Goal: Information Seeking & Learning: Learn about a topic

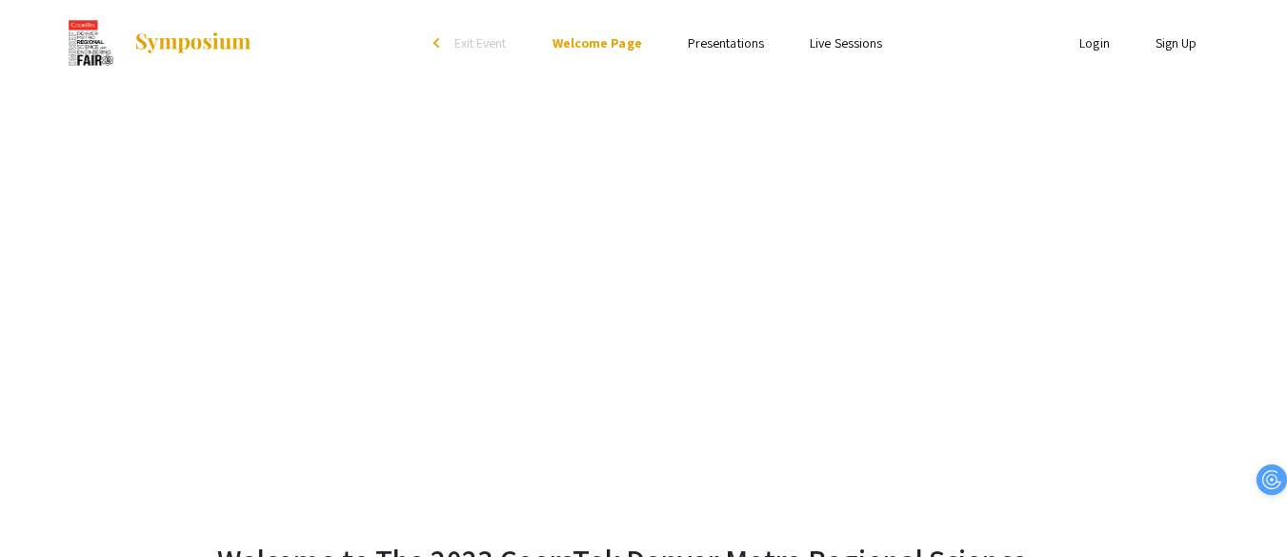
click at [747, 48] on link "Presentations" at bounding box center [726, 42] width 76 height 17
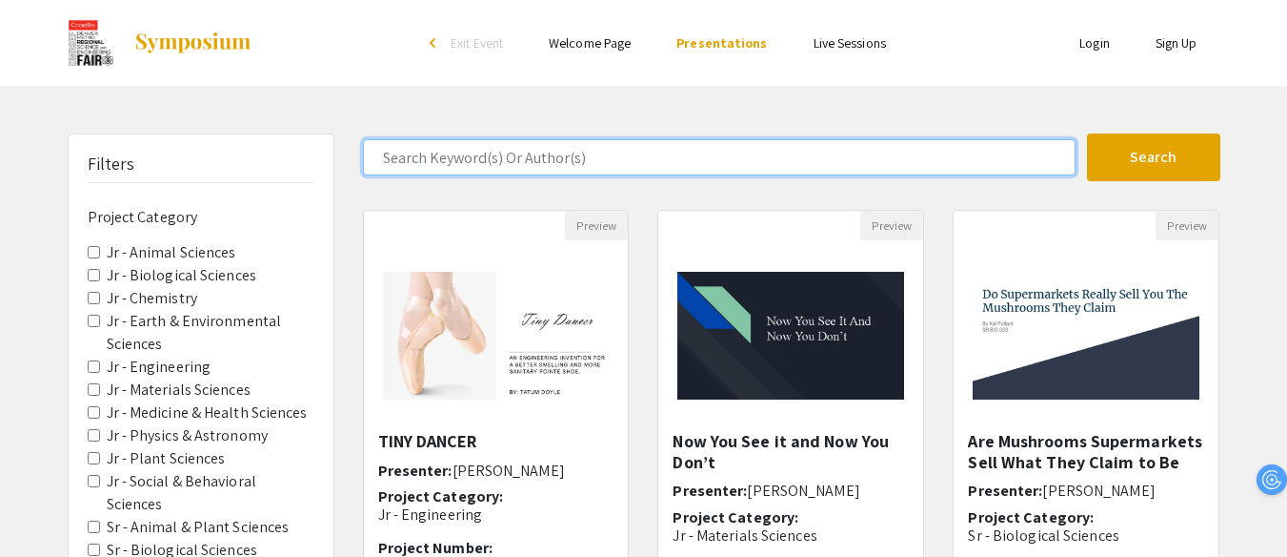
click at [613, 160] on input "Search Keyword(s) Or Author(s)" at bounding box center [719, 157] width 713 height 36
type input "keira"
click at [1087, 133] on button "Search" at bounding box center [1153, 157] width 133 height 48
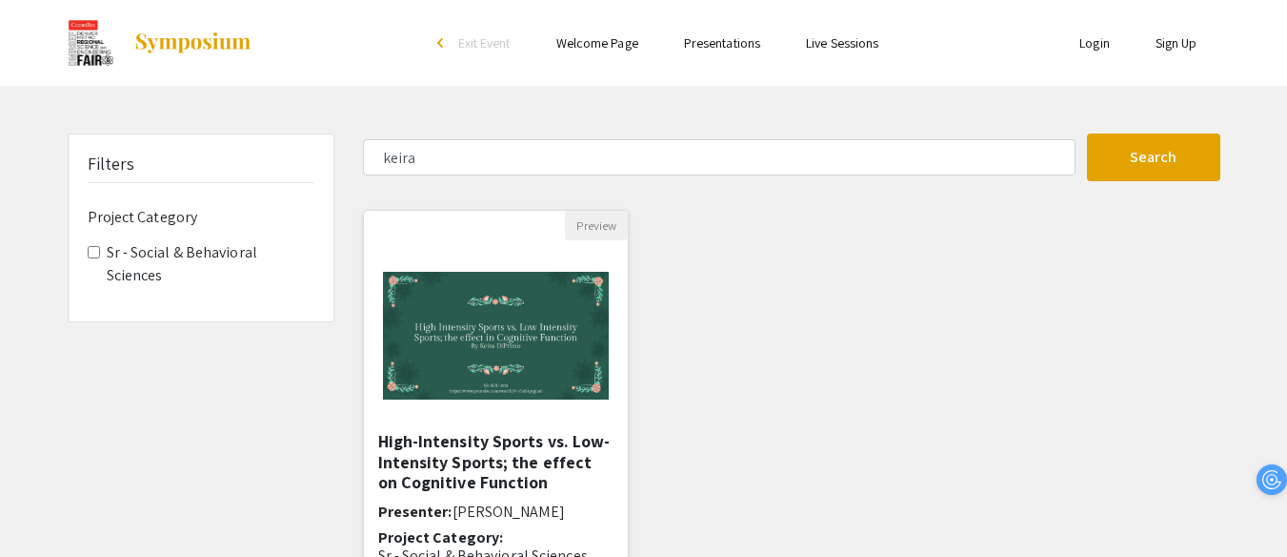
click at [473, 488] on h5 "High-Intensity Sports vs. Low-Intensity Sports; the effect on Cognitive Function" at bounding box center [496, 462] width 236 height 62
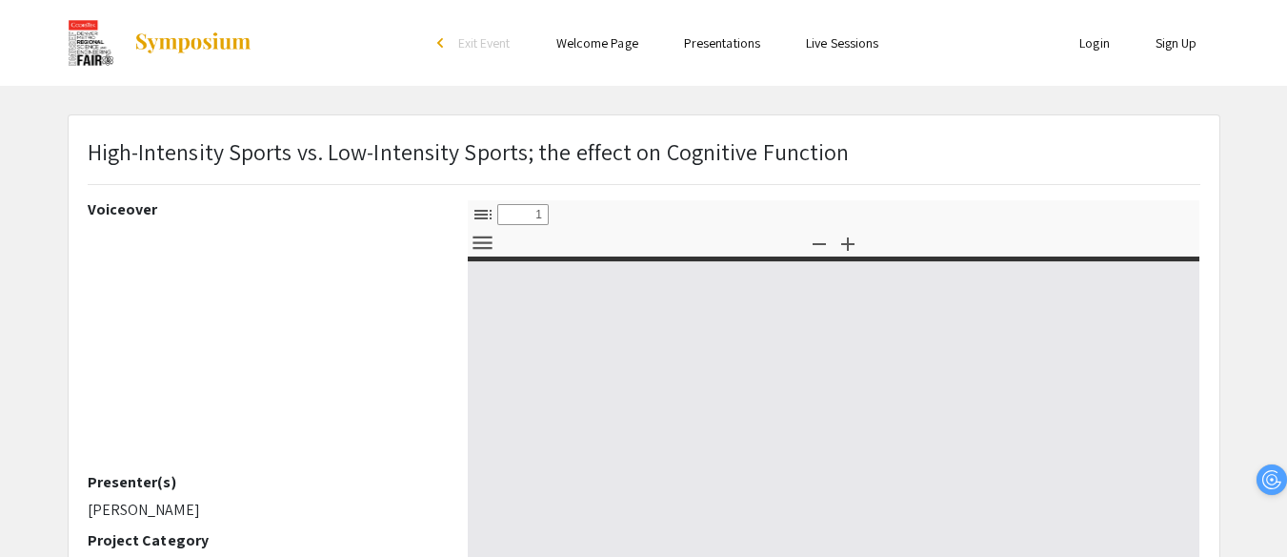
select select "custom"
type input "0"
select select "custom"
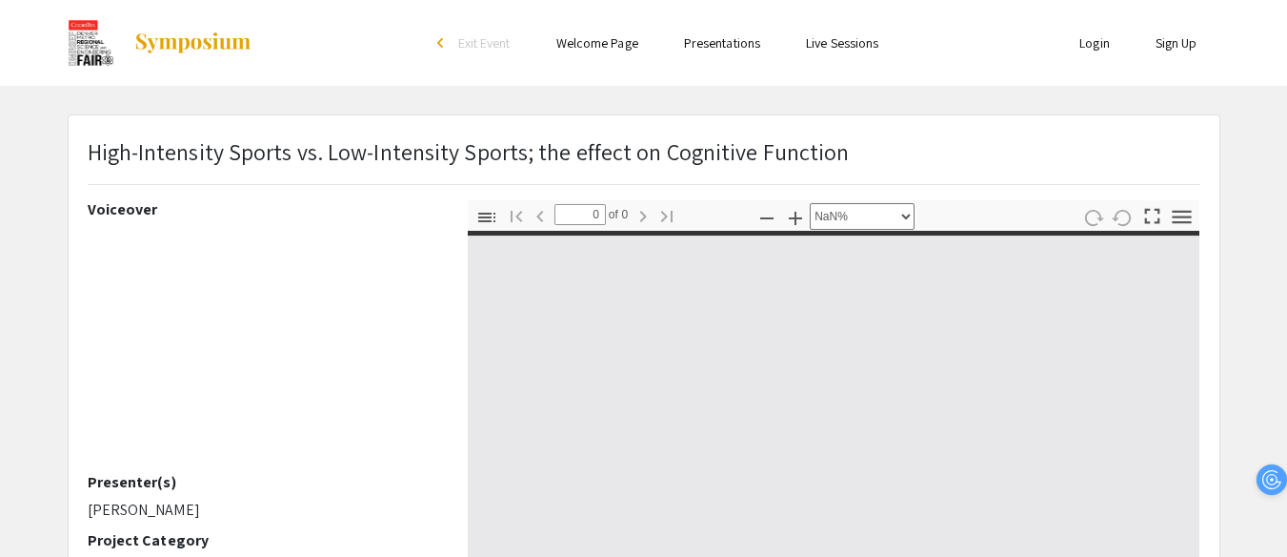
type input "1"
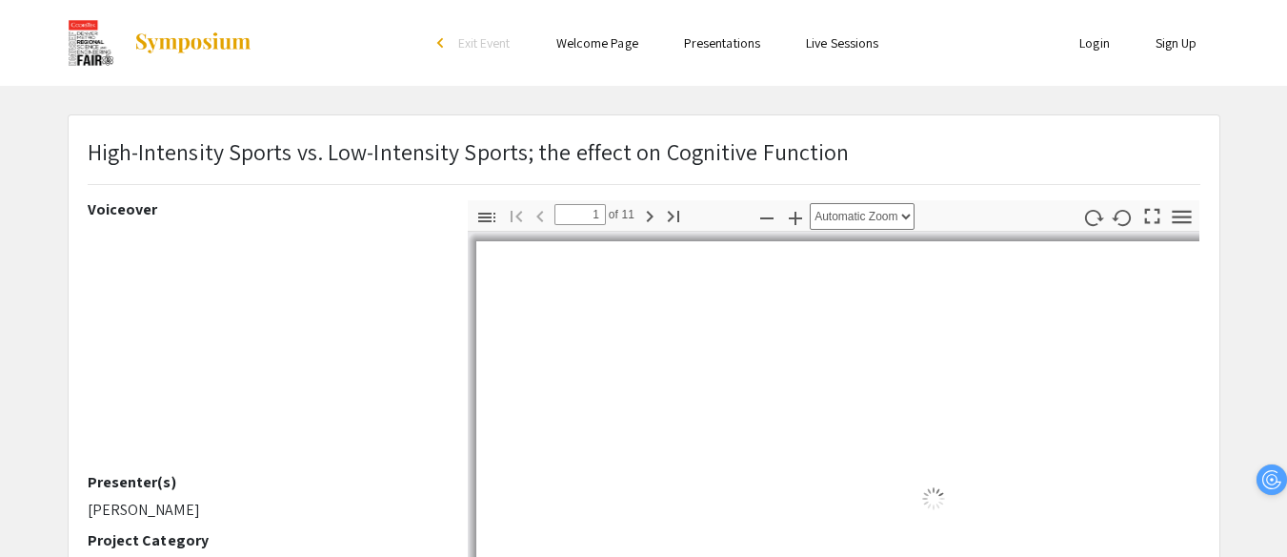
select select "auto"
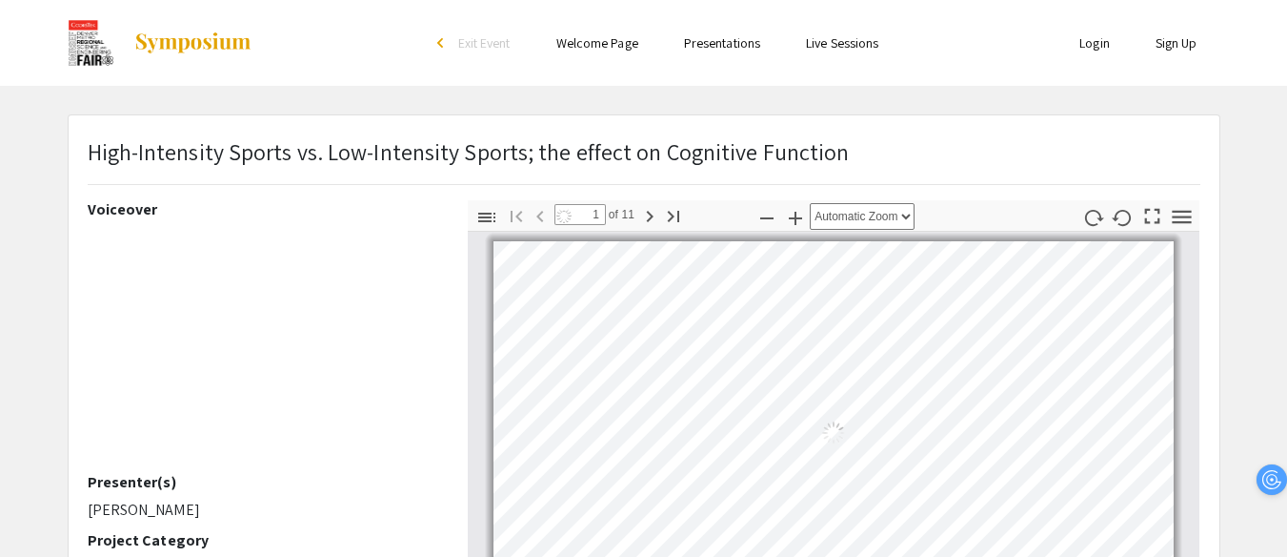
scroll to position [2, 0]
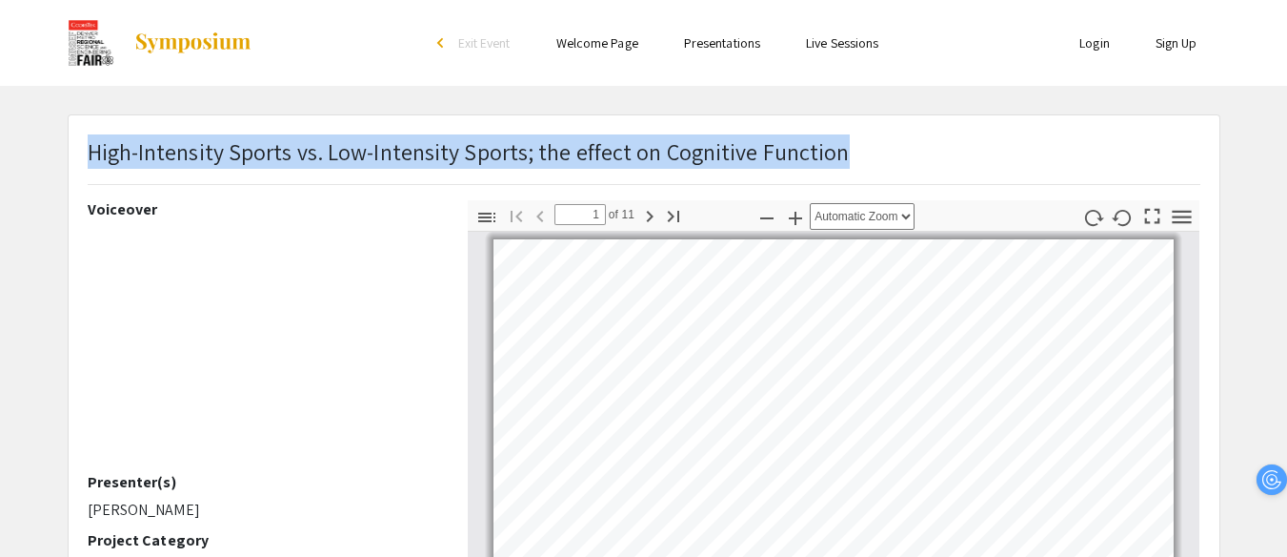
drag, startPoint x: 90, startPoint y: 145, endPoint x: 841, endPoint y: 160, distance: 752.1
click at [841, 160] on div "High-Intensity Sports vs. Low-Intensity Sports; the effect on Cognitive Function" at bounding box center [644, 167] width 1142 height 66
copy span "High-Intensity Sports vs. Low-Intensity Sports; the effect on Cognitive Function"
